Goal: Transaction & Acquisition: Purchase product/service

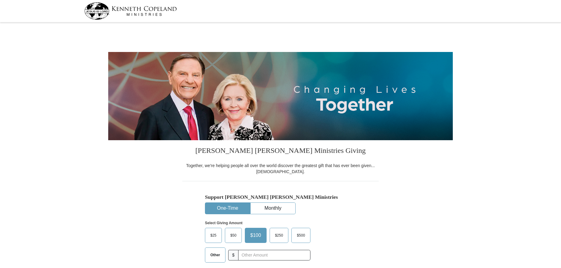
select select "IL"
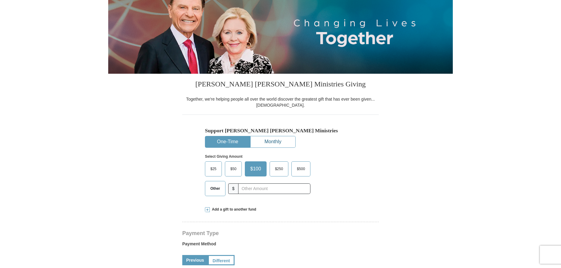
click at [273, 139] on button "Monthly" at bounding box center [273, 141] width 45 height 11
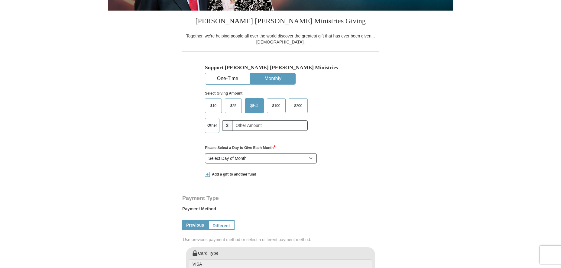
scroll to position [133, 0]
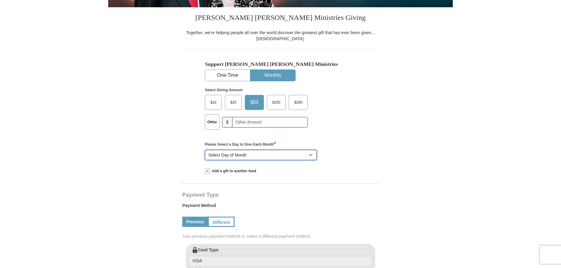
click at [205, 150] on select "Select Day of Month 1 2 3 4 5 6 7 8 9 10 11 12 13 14 15 16 17 18 19 20 21 22 23…" at bounding box center [261, 155] width 112 height 10
click option "2" at bounding box center [0, 0] width 0 height 0
click at [205, 150] on select "Select Day of Month 1 2 3 4 5 6 7 8 9 10 11 12 13 14 15 16 17 18 19 20 21 22 23…" at bounding box center [261, 155] width 112 height 10
click at [216, 155] on select "Select Day of Month 1 2 3 4 5 6 7 8 9 10 11 12 13 14 15 16 17 18 19 20 21 22 23…" at bounding box center [261, 155] width 112 height 10
click at [205, 150] on select "Select Day of Month 1 2 3 4 5 6 7 8 9 10 11 12 13 14 15 16 17 18 19 20 21 22 23…" at bounding box center [261, 155] width 112 height 10
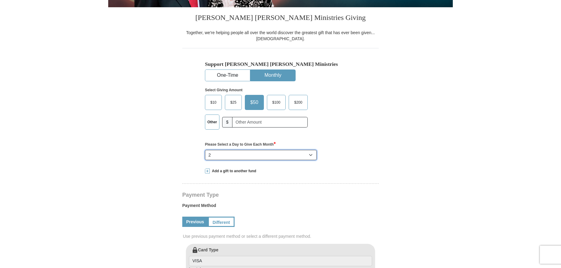
select select "1"
click option "1" at bounding box center [0, 0] width 0 height 0
click at [227, 75] on button "One-Time" at bounding box center [227, 75] width 45 height 11
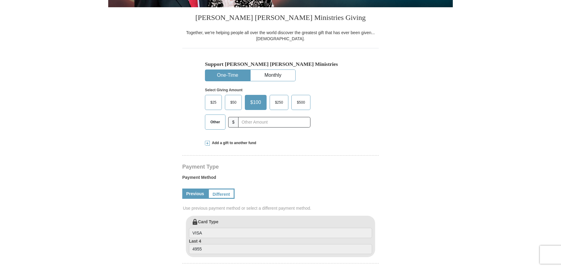
click at [234, 105] on span "$50" at bounding box center [233, 102] width 12 height 9
click at [0, 0] on input "$50" at bounding box center [0, 0] width 0 height 0
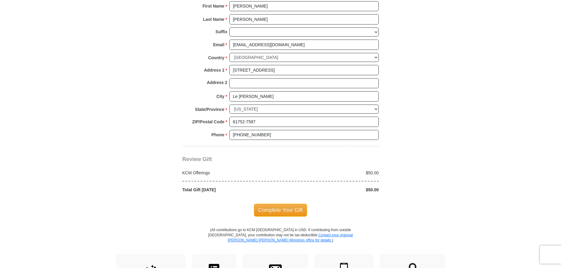
scroll to position [433, 0]
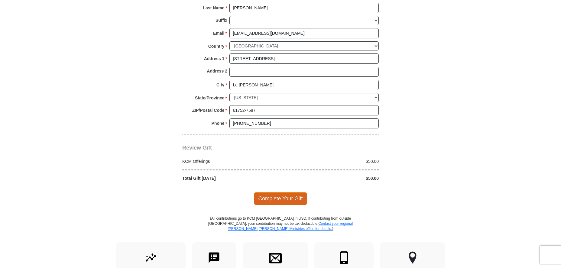
click at [273, 197] on span "Complete Your Gift" at bounding box center [280, 198] width 53 height 13
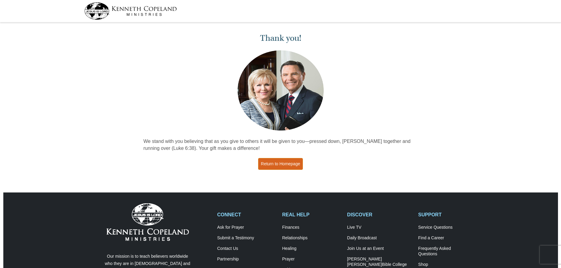
click at [288, 166] on link "Return to Homepage" at bounding box center [280, 164] width 45 height 12
